Goal: Check status: Check status

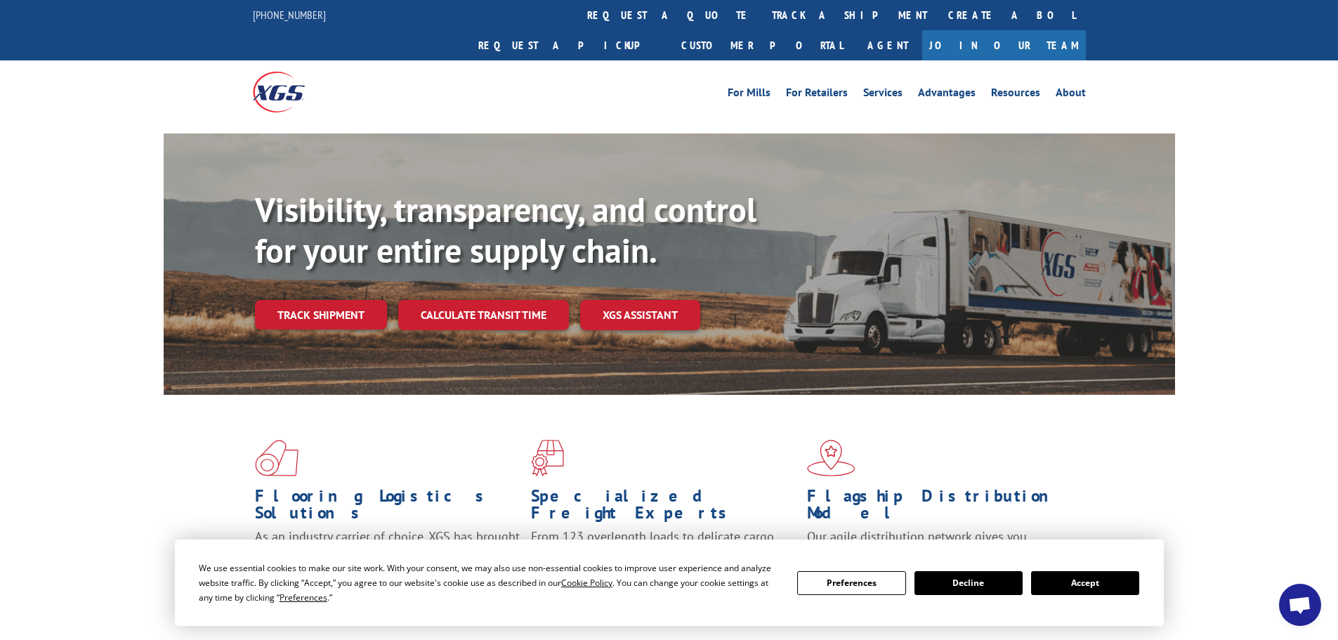
click at [1056, 584] on button "Accept" at bounding box center [1085, 583] width 108 height 24
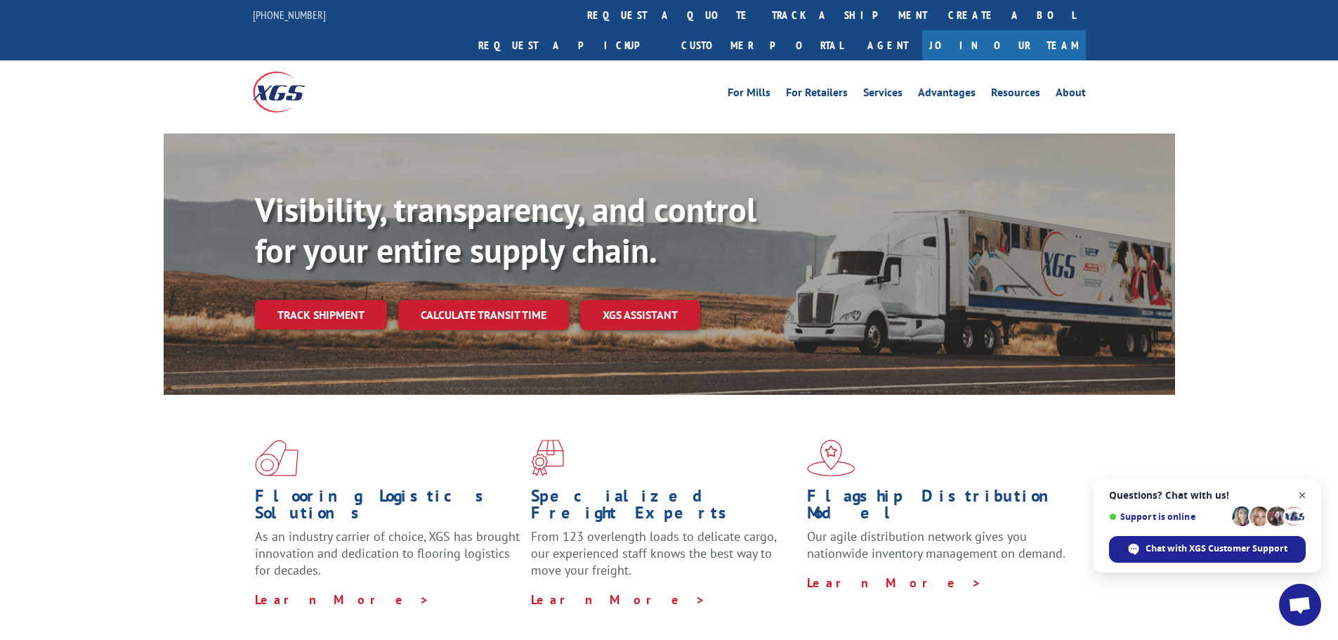
click at [1304, 492] on span "Close chat" at bounding box center [1303, 496] width 18 height 18
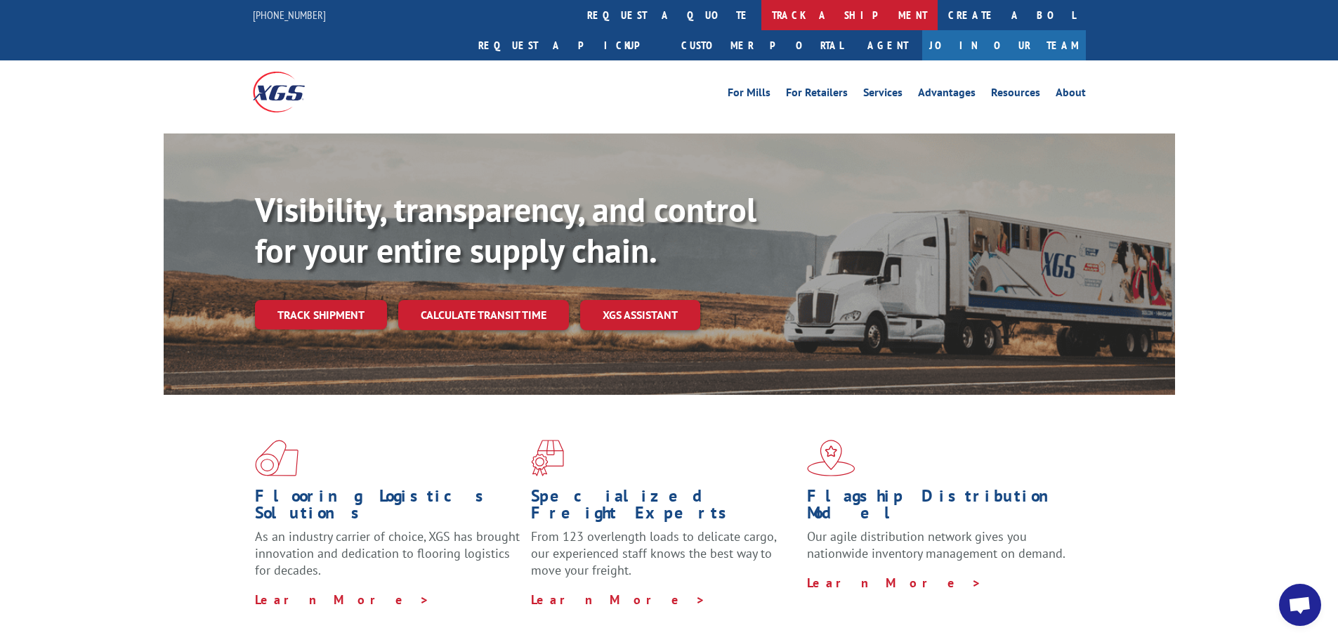
click at [761, 4] on link "track a shipment" at bounding box center [849, 15] width 176 height 30
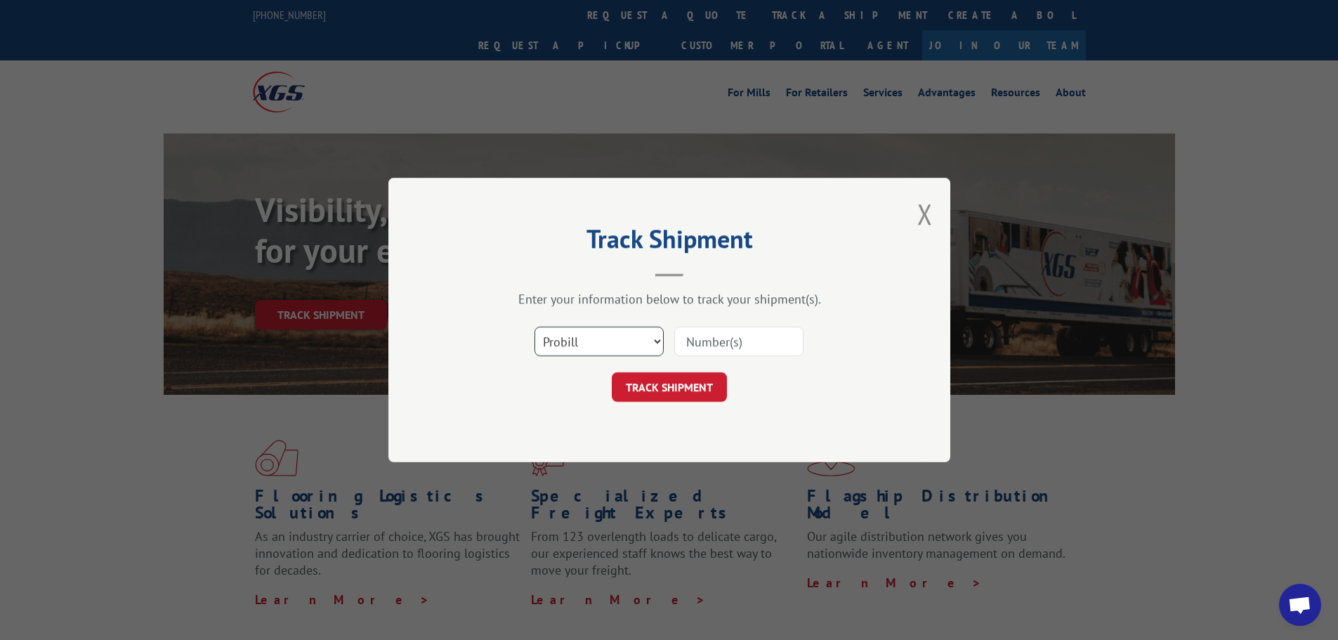
click at [656, 336] on select "Select category... Probill BOL PO" at bounding box center [599, 342] width 129 height 30
select select "po"
click at [535, 327] on select "Select category... Probill BOL PO" at bounding box center [599, 342] width 129 height 30
click at [726, 335] on input at bounding box center [738, 342] width 129 height 30
paste input "61508882"
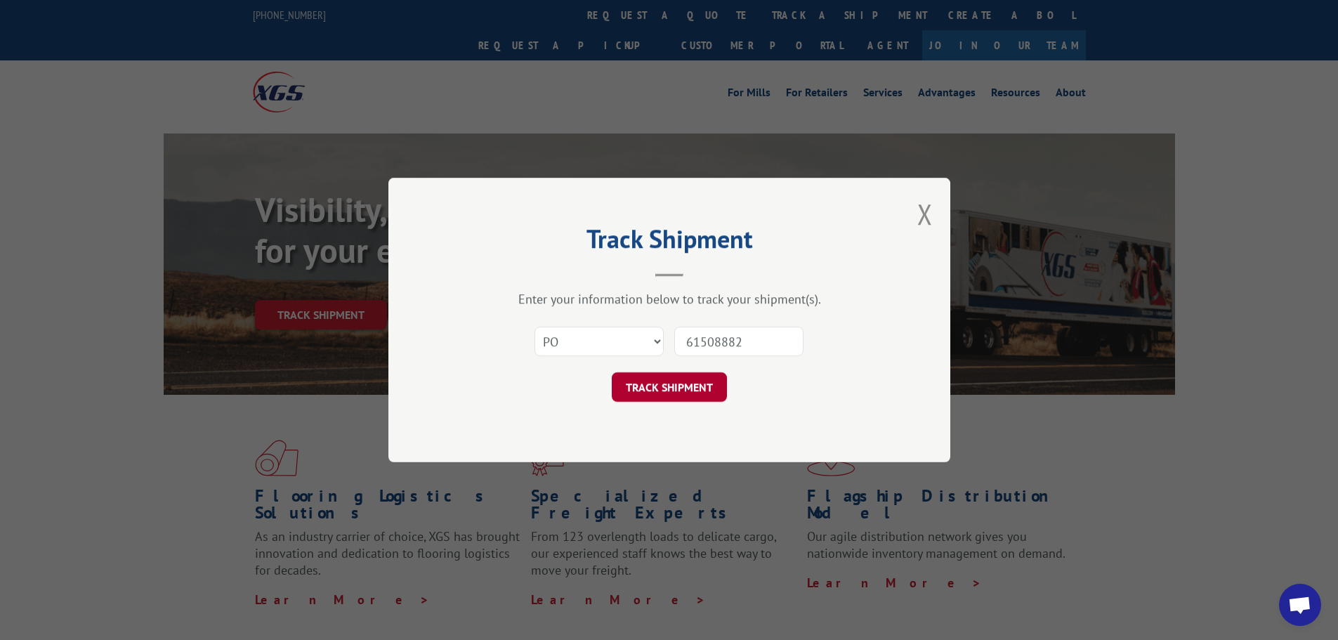
type input "61508882"
click at [638, 385] on button "TRACK SHIPMENT" at bounding box center [669, 387] width 115 height 30
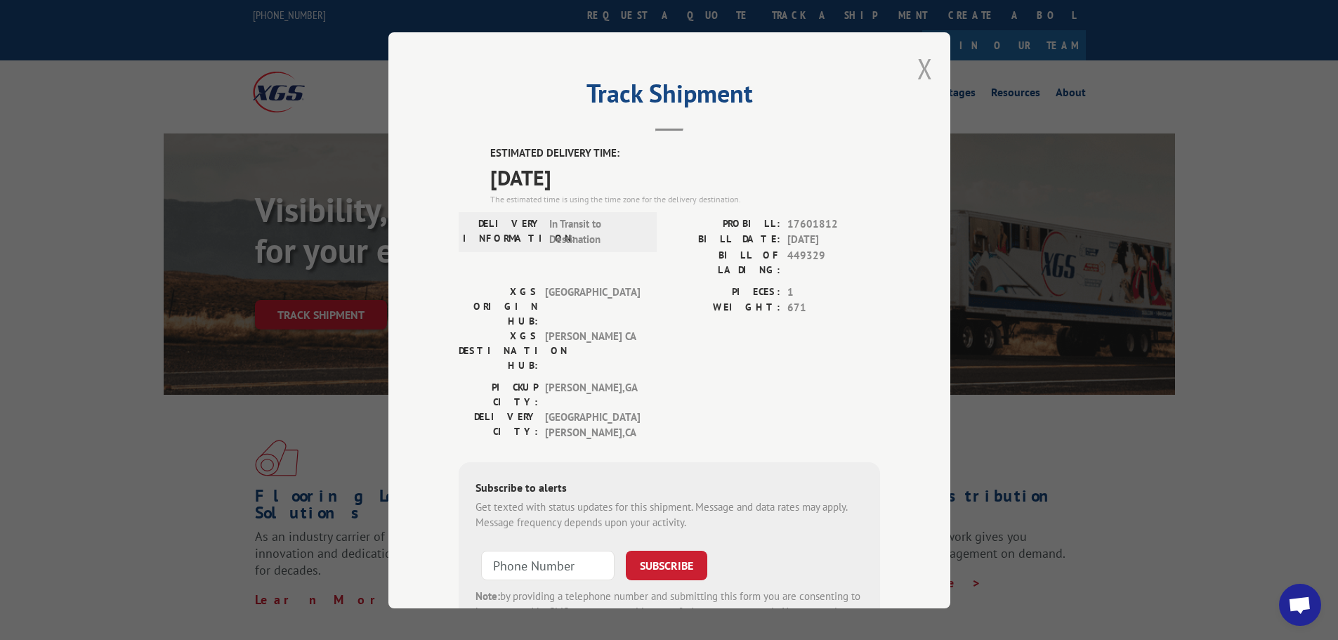
click at [926, 74] on button "Close modal" at bounding box center [924, 68] width 15 height 37
